Goal: Transaction & Acquisition: Purchase product/service

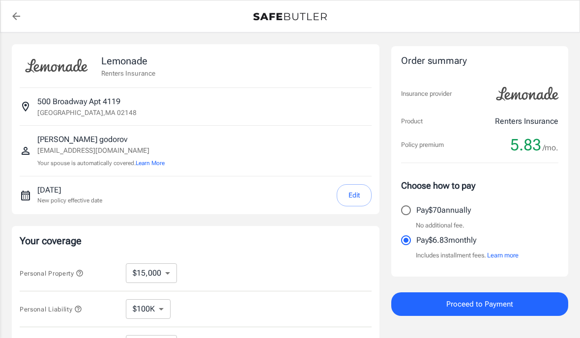
select select "15000"
select select "500"
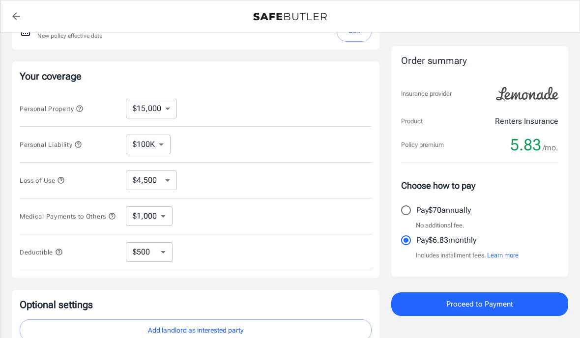
scroll to position [159, 0]
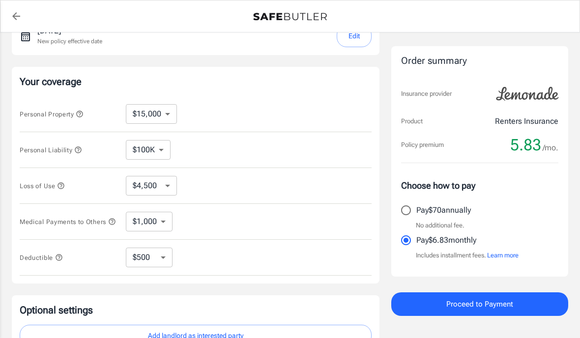
click at [170, 115] on select "$10,000 $15,000 $20,000 $25,000 $30,000 $40,000 $50,000 $100K $150K $200K $250K" at bounding box center [151, 114] width 51 height 20
select select "25000"
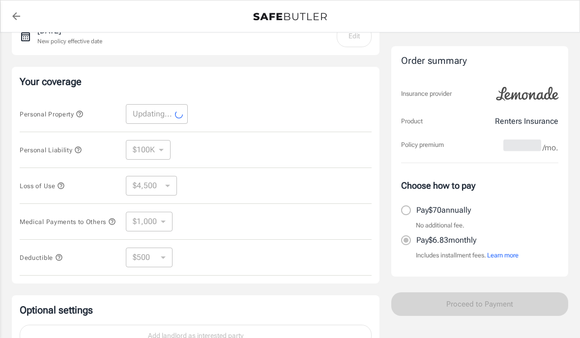
select select "25000"
select select "7500"
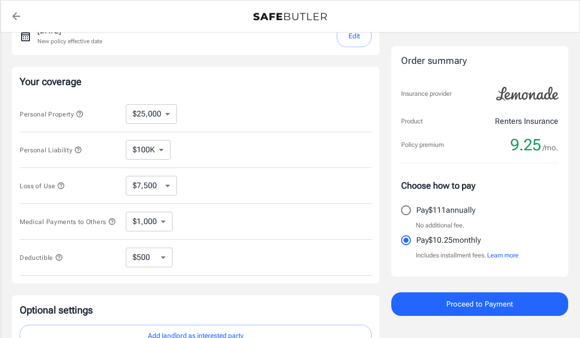
click at [167, 267] on select "$250 $500 $1,000 $2,500" at bounding box center [149, 258] width 47 height 20
select select "250"
click at [265, 338] on button "Add landlord as interested party" at bounding box center [196, 336] width 352 height 22
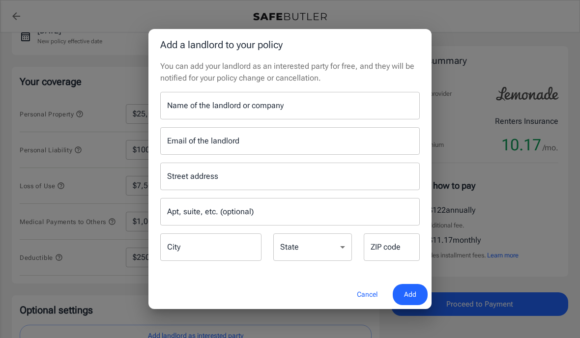
click at [363, 305] on button "Cancel" at bounding box center [367, 294] width 43 height 21
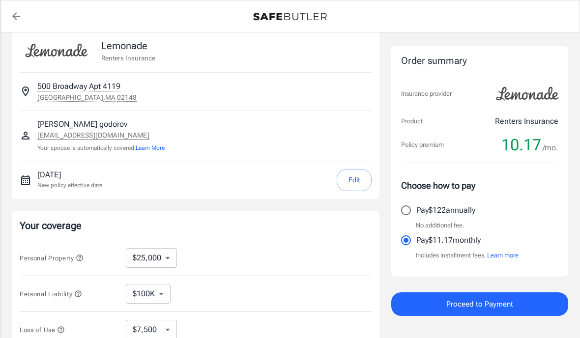
scroll to position [0, 0]
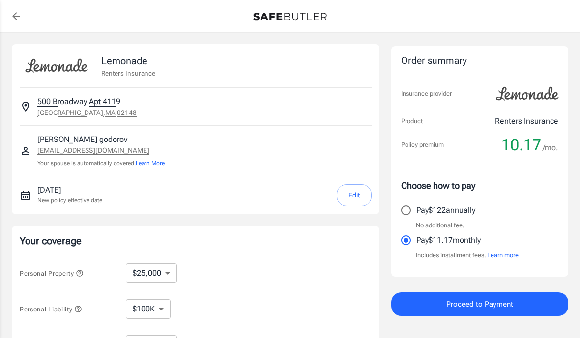
click at [357, 196] on button "Edit" at bounding box center [354, 195] width 35 height 22
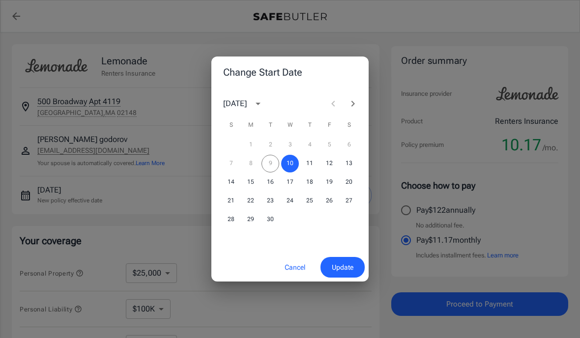
click at [353, 107] on icon "Next month" at bounding box center [353, 104] width 12 height 12
click at [358, 108] on icon "Next month" at bounding box center [353, 104] width 12 height 12
click at [253, 167] on button "3" at bounding box center [251, 164] width 18 height 18
click at [347, 267] on span "Update" at bounding box center [343, 268] width 22 height 12
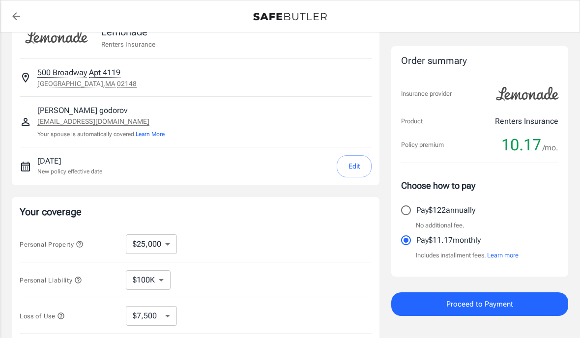
scroll to position [30, 0]
click at [64, 321] on button "Loss of Use" at bounding box center [42, 316] width 45 height 12
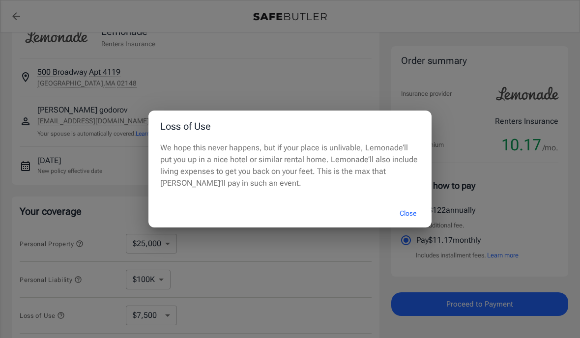
click at [290, 317] on div "Loss of Use We hope this never happens, but if your place is unlivable, Lemonad…" at bounding box center [290, 169] width 580 height 338
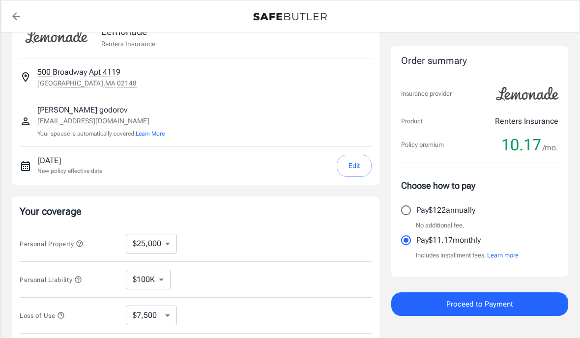
click at [173, 318] on select "$7,500 $13,500 $19,500 $28,500 $43,500 $64,500 $94,500 $136K $200K" at bounding box center [151, 316] width 51 height 20
select select "19500"
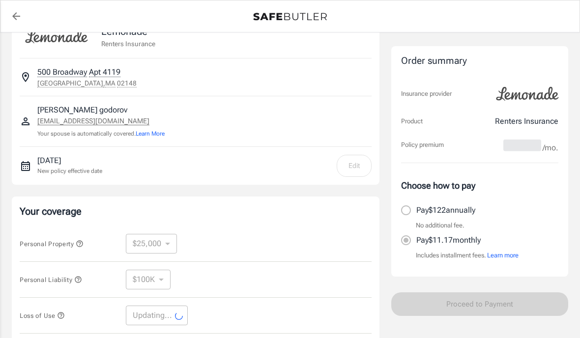
select select "19500"
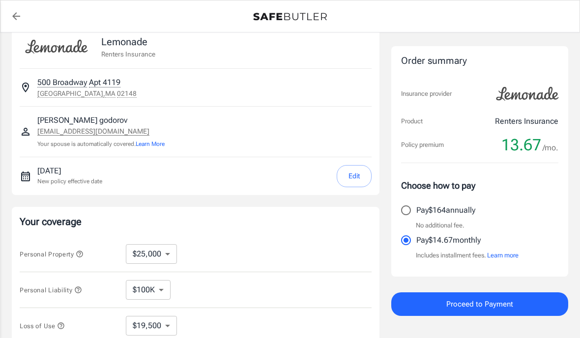
scroll to position [0, 0]
